Goal: Task Accomplishment & Management: Use online tool/utility

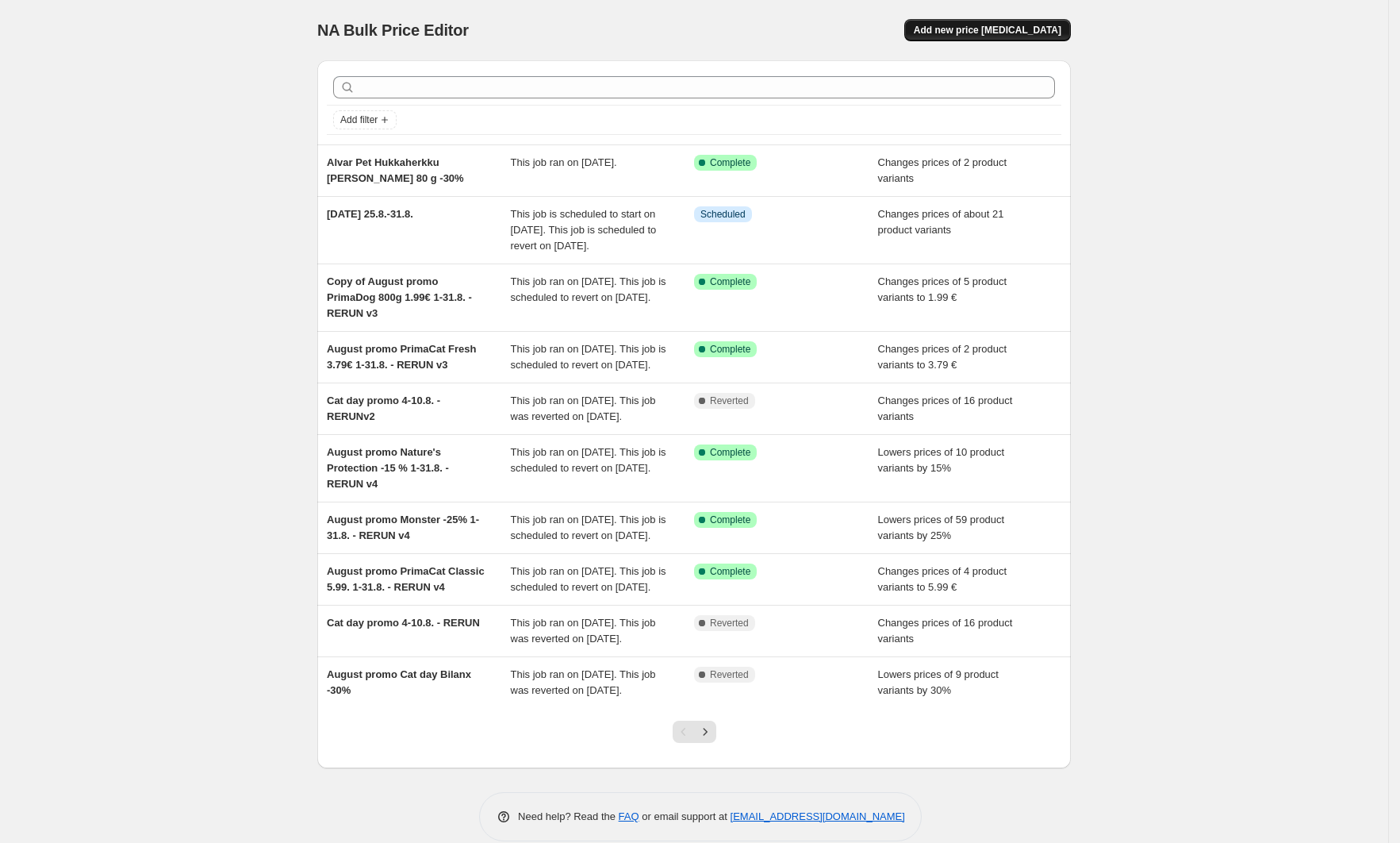
click at [1009, 38] on button "Add new price [MEDICAL_DATA]" at bounding box center [987, 30] width 167 height 23
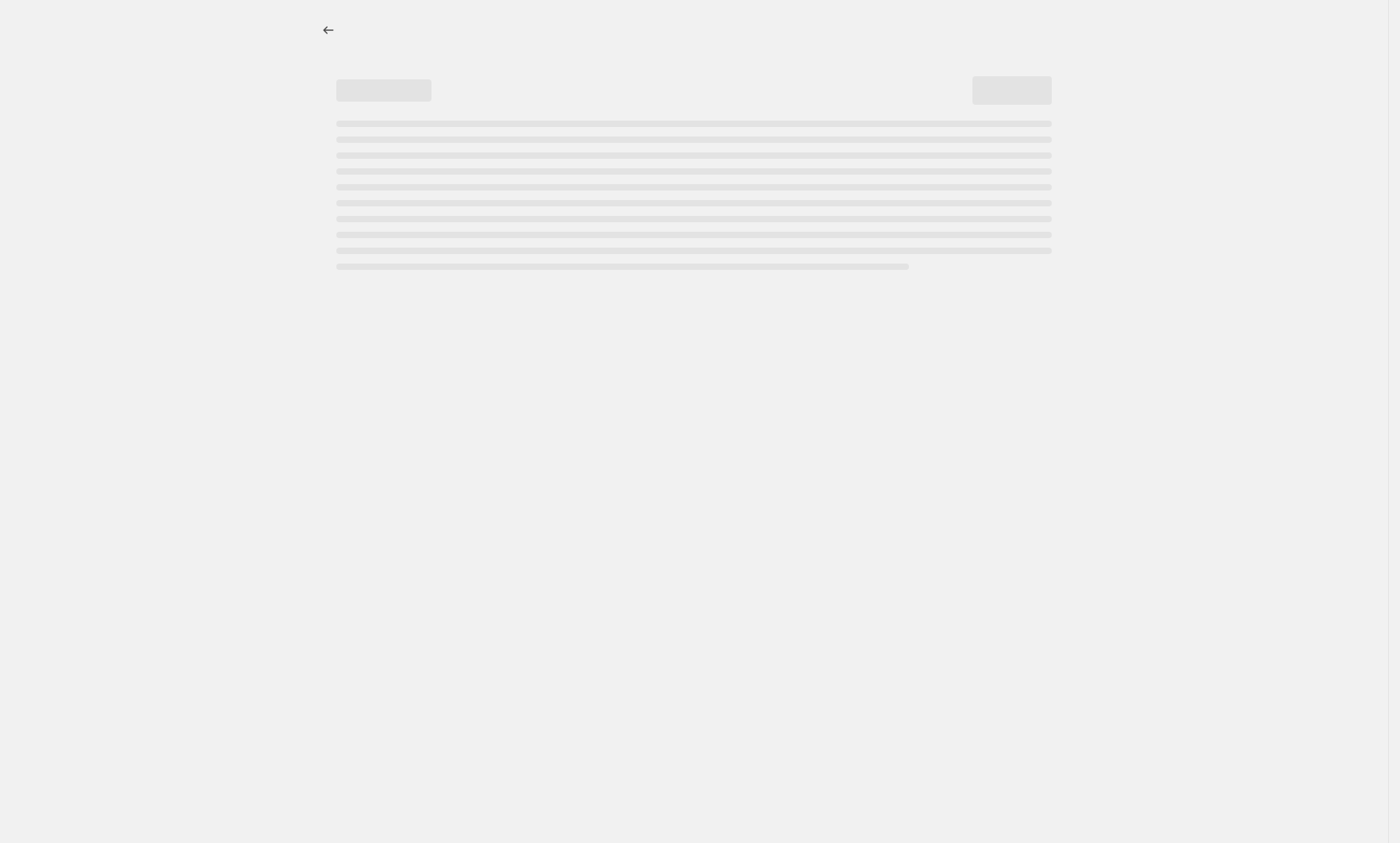
select select "percentage"
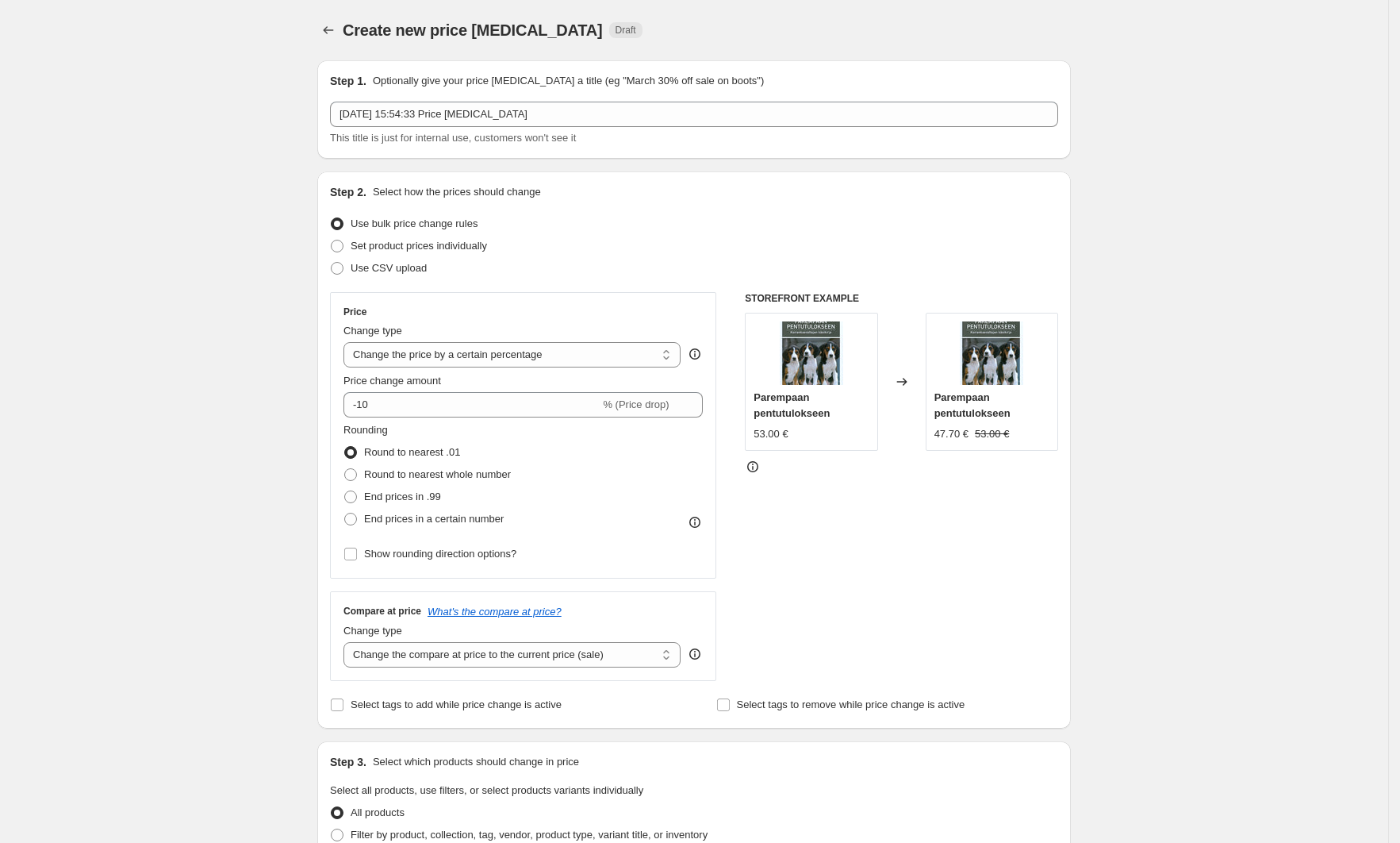
click at [1176, 375] on div "Create new price [MEDICAL_DATA]. This page is ready Create new price [MEDICAL_D…" at bounding box center [694, 795] width 1387 height 1591
click at [416, 245] on span "Set product prices individually" at bounding box center [419, 245] width 136 height 12
click at [331, 240] on input "Set product prices individually" at bounding box center [331, 239] width 1 height 1
radio input "true"
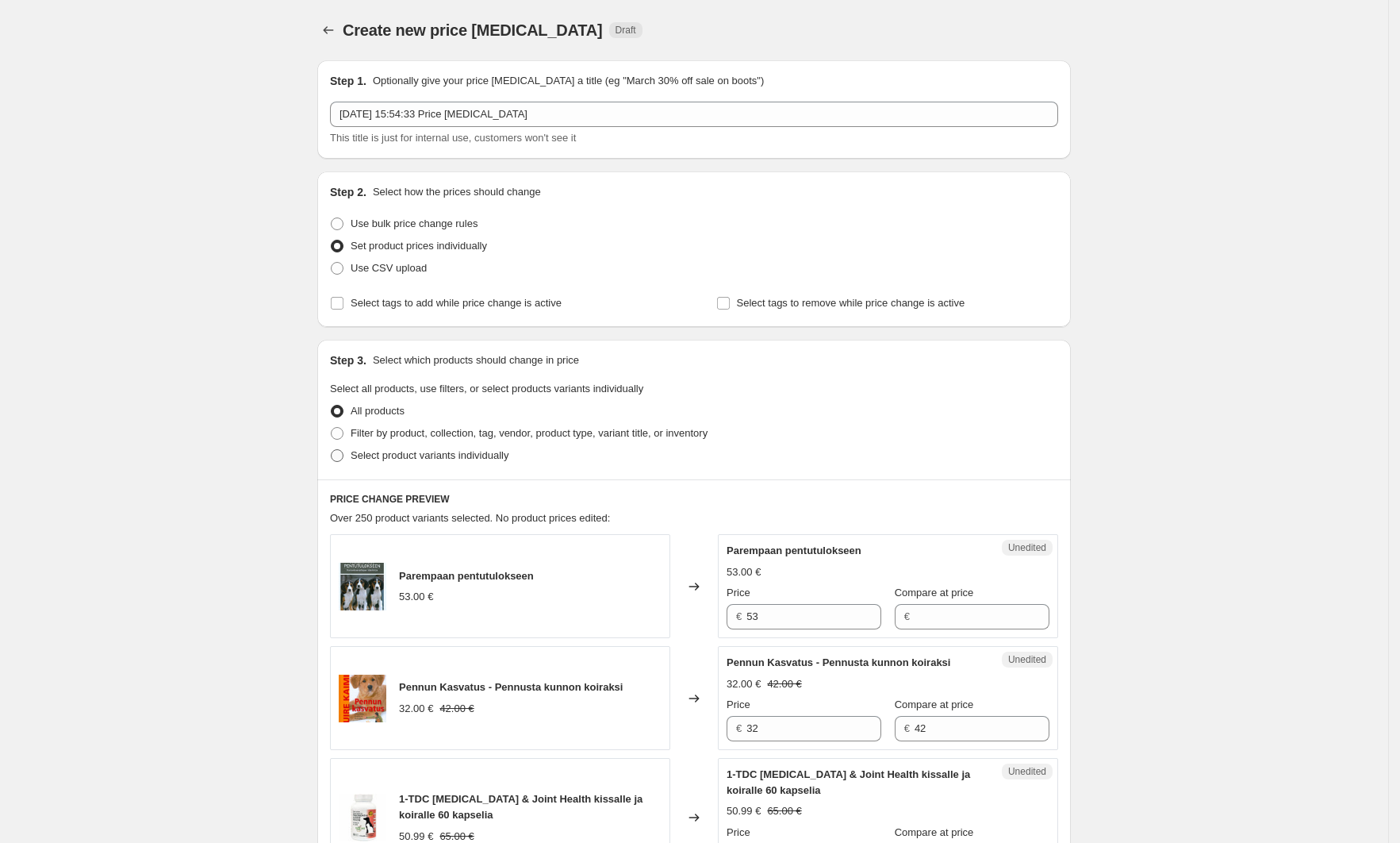
click at [392, 451] on span "Select product variants individually" at bounding box center [429, 455] width 158 height 12
click at [331, 449] on input "Select product variants individually" at bounding box center [331, 449] width 1 height 1
radio input "true"
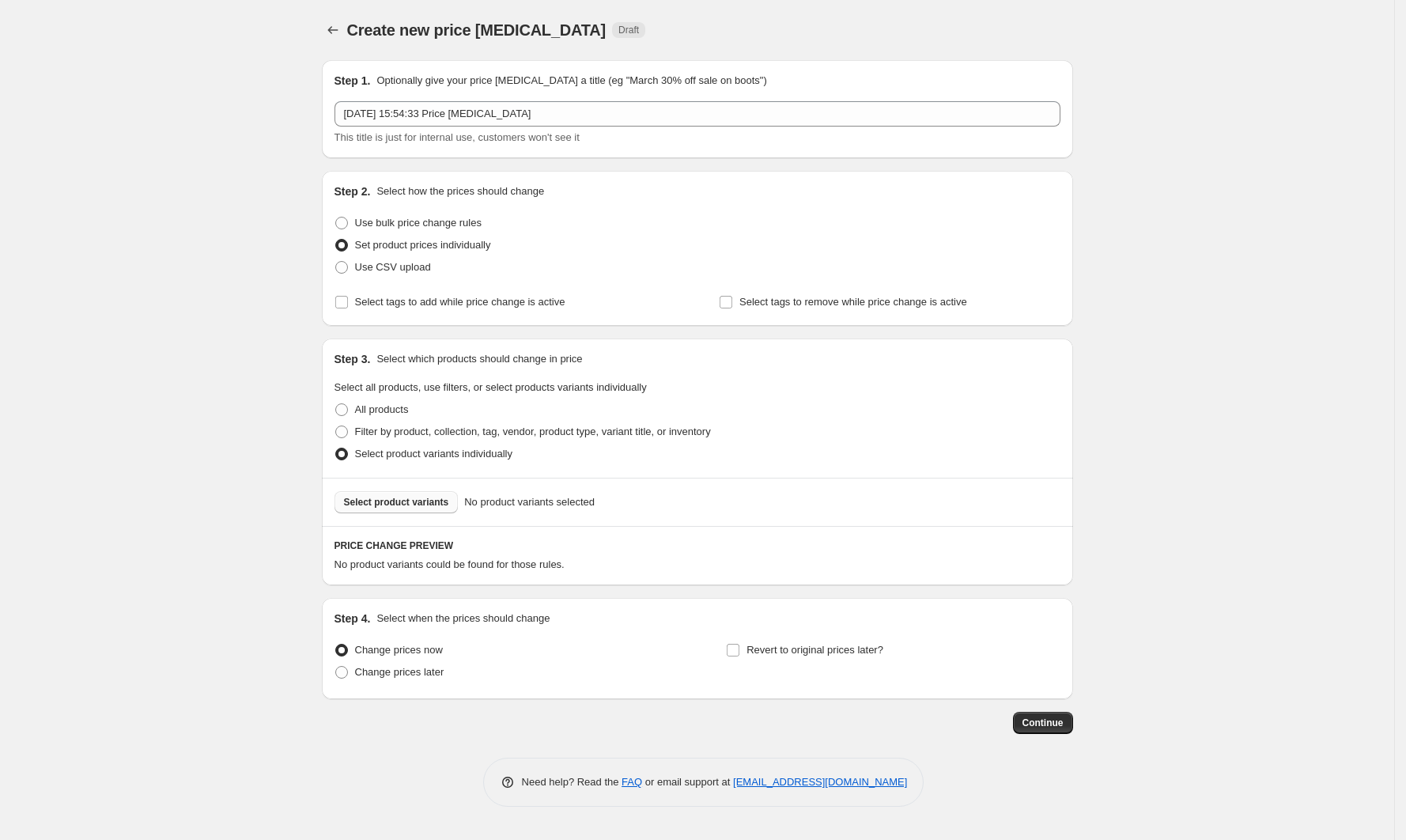
click at [372, 503] on span "Select product variants" at bounding box center [396, 502] width 105 height 13
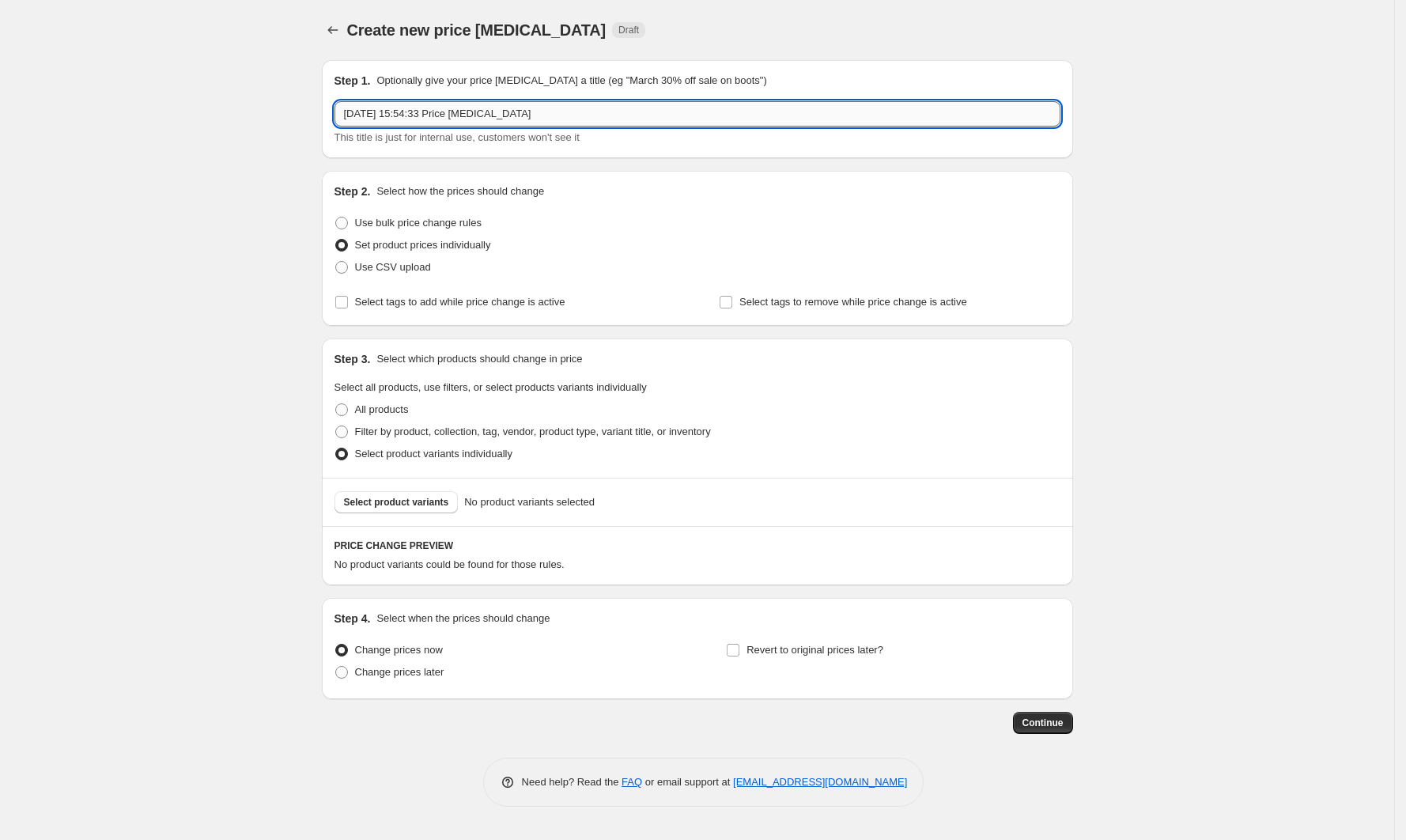
click at [495, 114] on input "[DATE] 15:54:33 Price [MEDICAL_DATA]" at bounding box center [697, 114] width 726 height 25
click at [580, 114] on input "[DATE] 15:54:33 Price [MEDICAL_DATA]" at bounding box center [697, 114] width 726 height 25
